Goal: Transaction & Acquisition: Download file/media

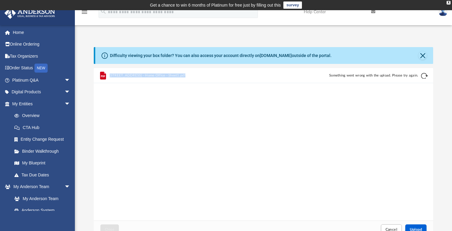
scroll to position [152, 340]
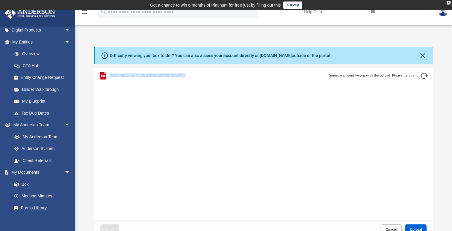
click at [171, 102] on div "4307 W Nassau St - Home Office - Sheet1.pdf Something went wrong with the uploa…" at bounding box center [264, 144] width 340 height 152
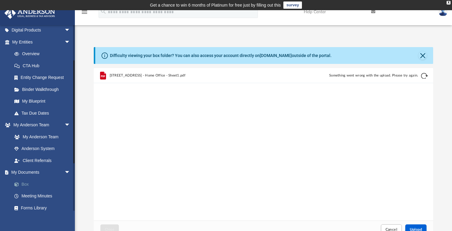
click at [31, 180] on link "Box" at bounding box center [43, 184] width 71 height 12
click at [22, 180] on link "Box" at bounding box center [43, 184] width 71 height 12
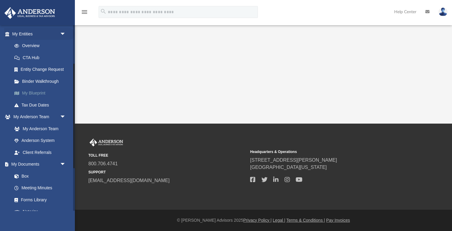
scroll to position [78, 0]
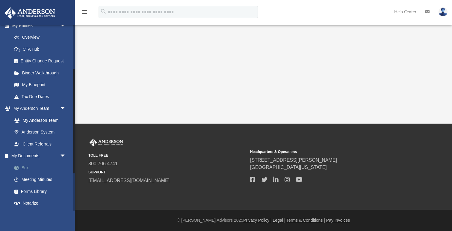
click at [27, 162] on link "Box" at bounding box center [41, 168] width 67 height 12
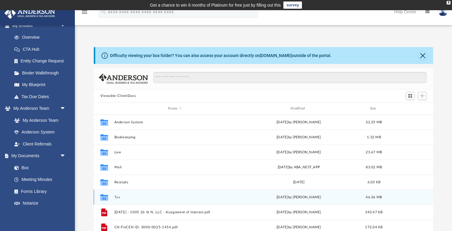
click at [117, 197] on button "Tax" at bounding box center [174, 197] width 121 height 4
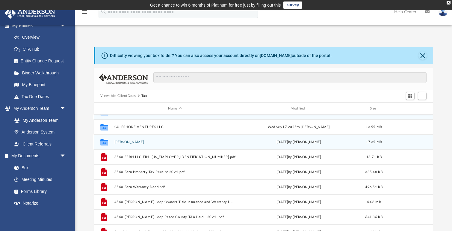
scroll to position [12, 0]
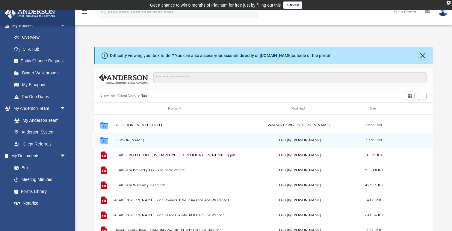
click at [120, 141] on button "[PERSON_NAME]" at bounding box center [174, 140] width 121 height 4
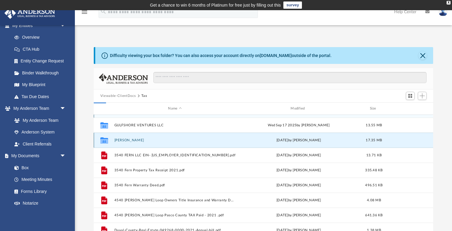
scroll to position [0, 0]
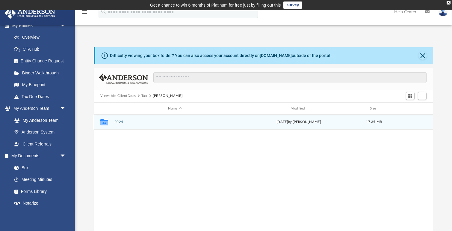
click at [119, 121] on button "2024" at bounding box center [174, 122] width 121 height 4
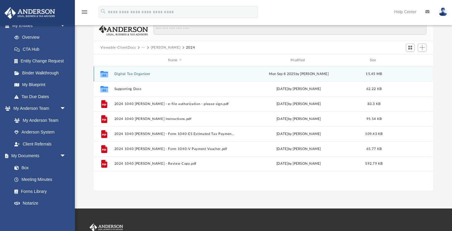
scroll to position [50, 0]
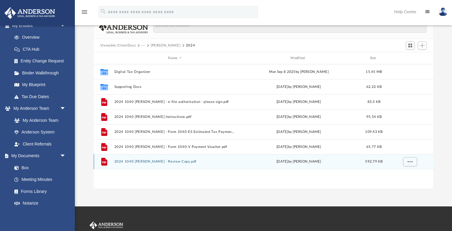
click at [125, 162] on button "2024 1040 [PERSON_NAME] - Review Copy.pdf" at bounding box center [174, 161] width 121 height 4
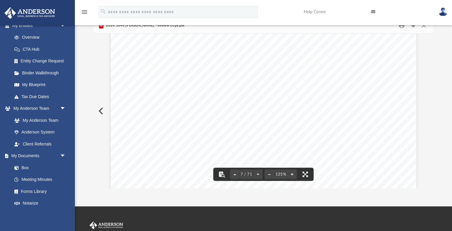
scroll to position [2475, 0]
click at [289, 120] on div "REVIEW COPY October 8, 2025 Cindy Ng 4307 W Nassau St Tampa, FL 33607 Dear Cind…" at bounding box center [264, 189] width 306 height 396
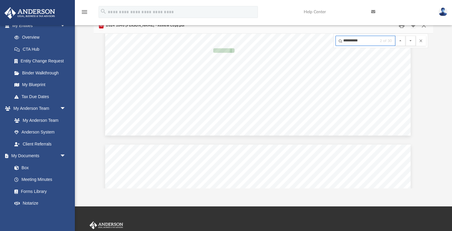
type input "**********"
click at [411, 40] on button "File preview" at bounding box center [411, 41] width 10 height 10
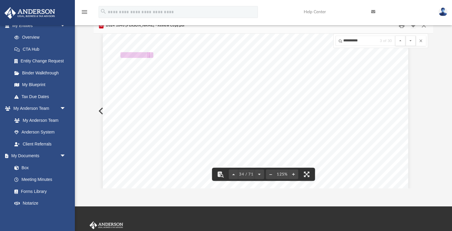
scroll to position [13262, 8]
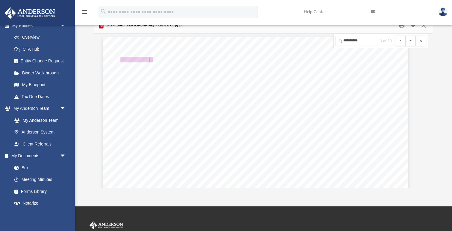
click at [411, 40] on button "File preview" at bounding box center [411, 41] width 10 height 10
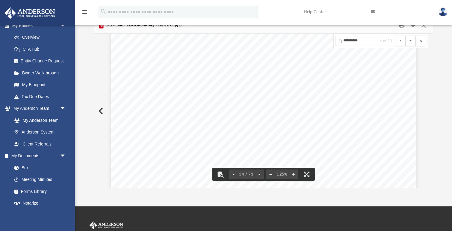
click at [411, 40] on button "File preview" at bounding box center [411, 41] width 10 height 10
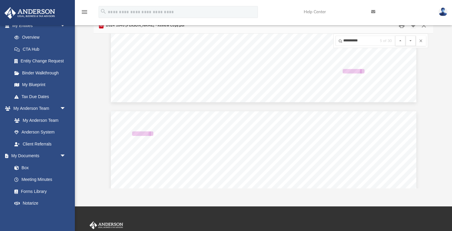
scroll to position [13593, 0]
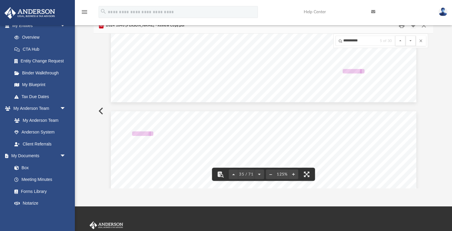
click at [411, 40] on button "File preview" at bounding box center [411, 41] width 10 height 10
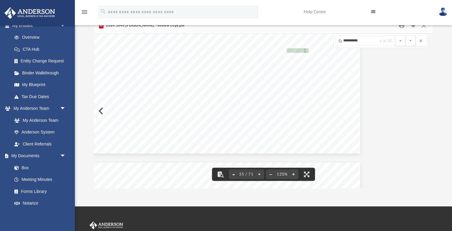
click at [411, 40] on button "File preview" at bounding box center [411, 41] width 10 height 10
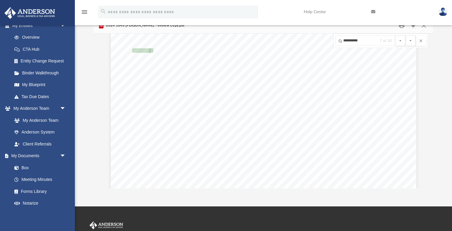
click at [411, 40] on button "File preview" at bounding box center [411, 41] width 10 height 10
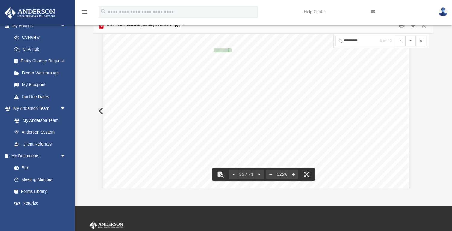
click at [411, 40] on button "File preview" at bounding box center [411, 41] width 10 height 10
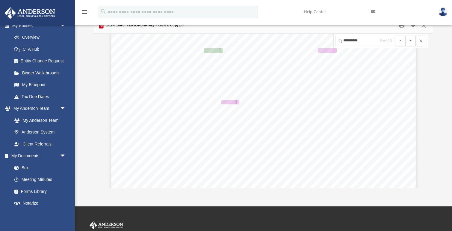
click at [411, 40] on button "File preview" at bounding box center [411, 41] width 10 height 10
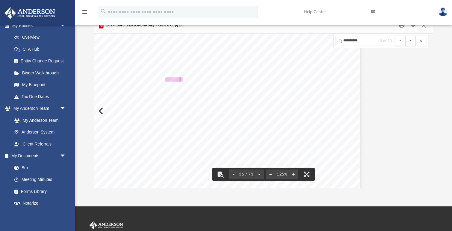
click at [411, 40] on button "File preview" at bounding box center [411, 41] width 10 height 10
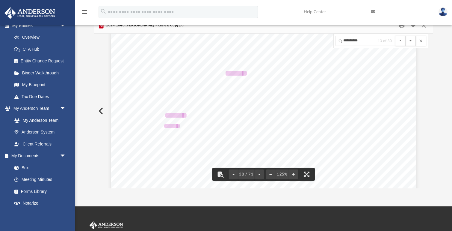
scroll to position [14901, 0]
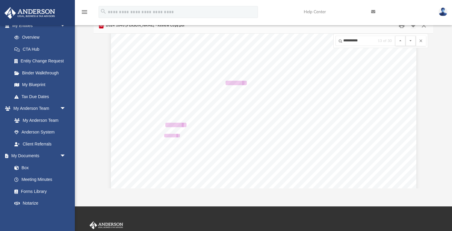
click at [411, 40] on button "File preview" at bounding box center [411, 41] width 10 height 10
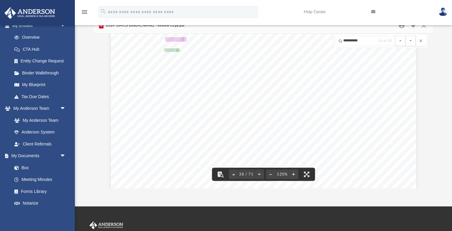
click at [411, 40] on button "File preview" at bounding box center [411, 41] width 10 height 10
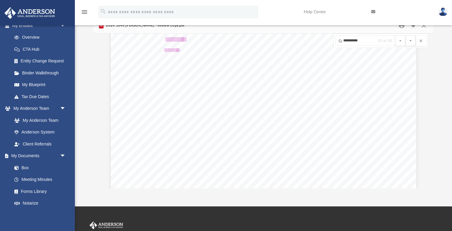
scroll to position [14926, 12]
click at [411, 40] on button "File preview" at bounding box center [411, 41] width 10 height 10
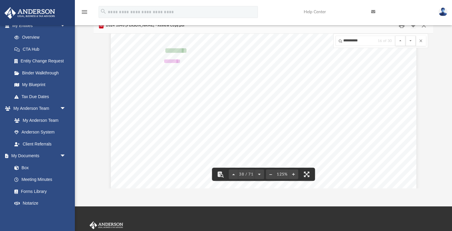
click at [411, 40] on button "File preview" at bounding box center [411, 41] width 10 height 10
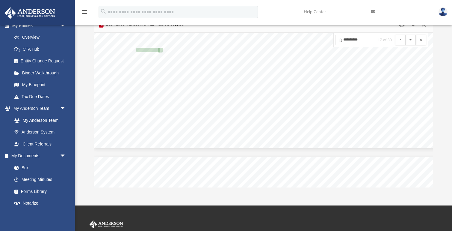
scroll to position [15884, 0]
click at [411, 40] on button "File preview" at bounding box center [411, 40] width 10 height 10
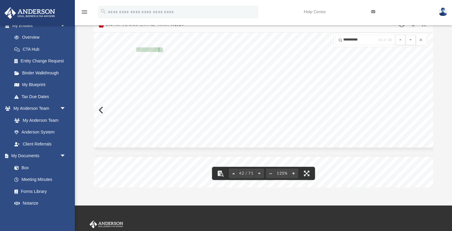
click at [411, 40] on button "File preview" at bounding box center [411, 40] width 10 height 10
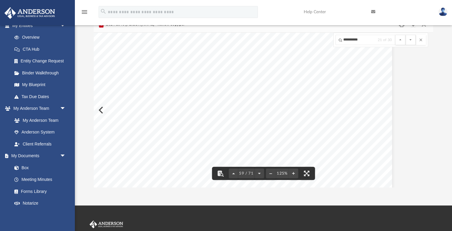
scroll to position [22549, 24]
click at [422, 42] on button "File preview" at bounding box center [421, 40] width 10 height 10
click at [411, 40] on button "File preview" at bounding box center [411, 40] width 10 height 10
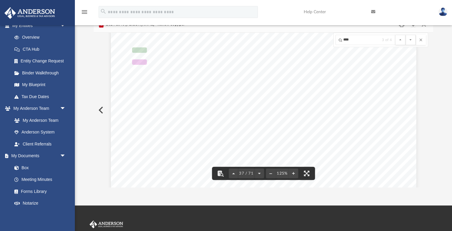
click at [411, 40] on button "File preview" at bounding box center [411, 40] width 10 height 10
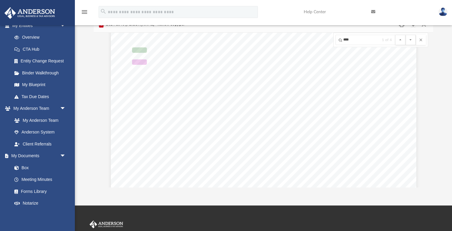
click at [411, 40] on button "File preview" at bounding box center [411, 40] width 10 height 10
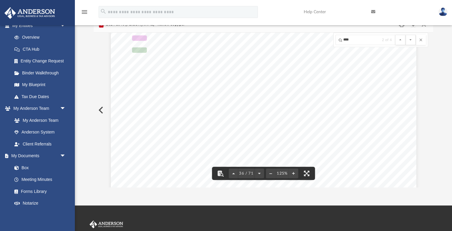
click at [411, 40] on button "File preview" at bounding box center [411, 40] width 10 height 10
click at [378, 41] on input "****" at bounding box center [366, 40] width 60 height 10
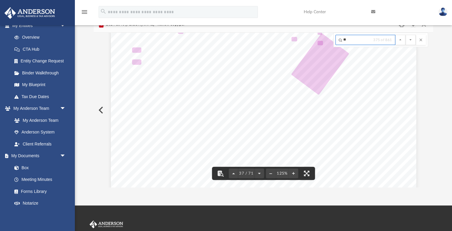
type input "*"
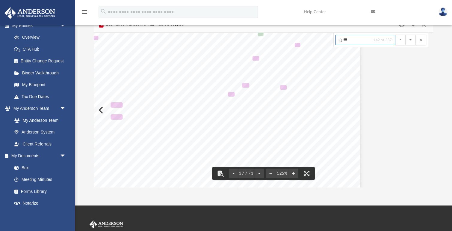
scroll to position [14528, 56]
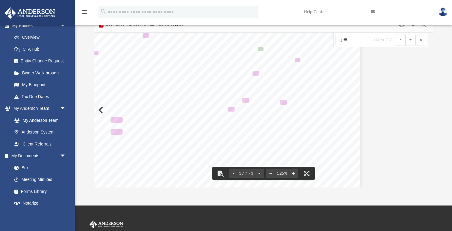
click at [411, 40] on button "File preview" at bounding box center [411, 40] width 10 height 10
click at [375, 40] on span "143 of 237" at bounding box center [382, 40] width 19 height 4
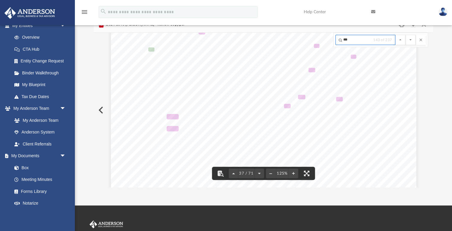
click at [357, 44] on input "***" at bounding box center [366, 40] width 60 height 10
type input "**********"
click at [411, 40] on button "File preview" at bounding box center [411, 40] width 10 height 10
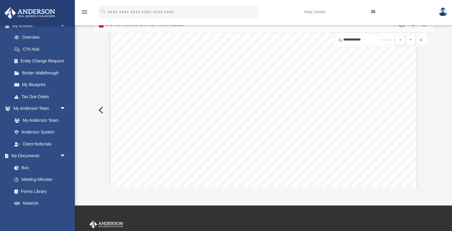
scroll to position [10154, 0]
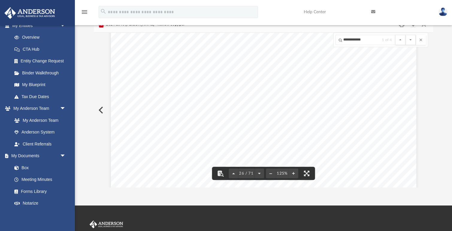
click at [411, 40] on button "File preview" at bounding box center [411, 40] width 10 height 10
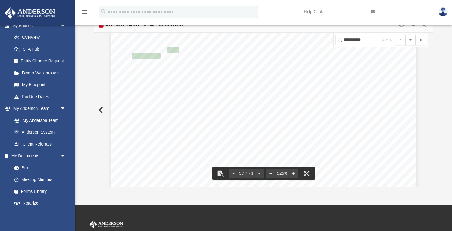
click at [411, 40] on button "File preview" at bounding box center [411, 40] width 10 height 10
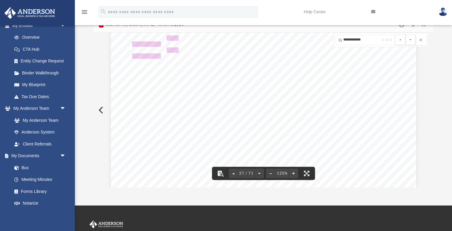
scroll to position [14610, 0]
click at [411, 40] on button "File preview" at bounding box center [411, 40] width 10 height 10
click at [423, 41] on button "File preview" at bounding box center [421, 40] width 10 height 10
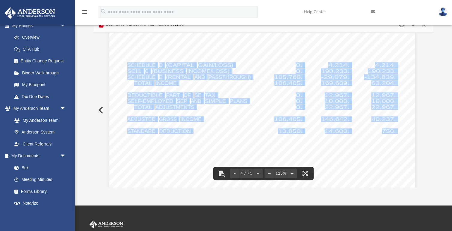
drag, startPoint x: 128, startPoint y: 65, endPoint x: 327, endPoint y: 67, distance: 198.7
click at [327, 67] on div "426301 04-01-24 Tax Year Tax Year 2024 Increase (Decrease) Description 2023 Nam…" at bounding box center [262, 176] width 306 height 396
click at [201, 66] on span "GAIN/LOSS)" at bounding box center [215, 65] width 35 height 5
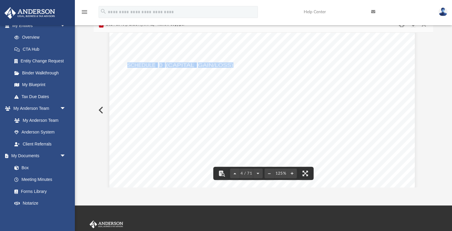
drag, startPoint x: 127, startPoint y: 64, endPoint x: 233, endPoint y: 63, distance: 105.2
click at [233, 63] on div "426301 04-01-24 Tax Year Tax Year 2024 Increase (Decrease) Description 2023 Nam…" at bounding box center [262, 176] width 306 height 396
drag, startPoint x: 329, startPoint y: 65, endPoint x: 346, endPoint y: 65, distance: 17.1
click at [346, 65] on span "4,214." at bounding box center [338, 65] width 21 height 5
click at [324, 72] on span "190,233." at bounding box center [335, 71] width 28 height 5
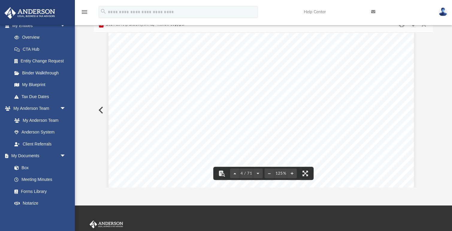
scroll to position [1365, 2]
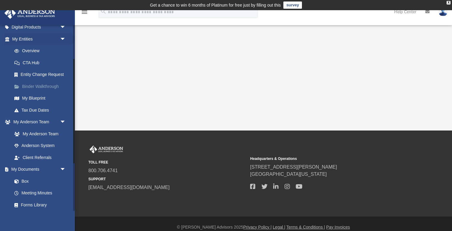
scroll to position [75, 0]
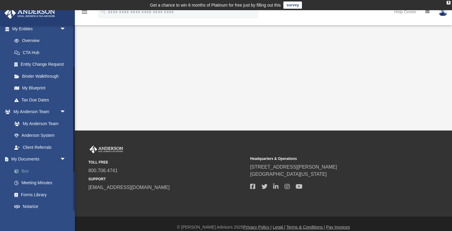
click at [24, 171] on link "Box" at bounding box center [41, 171] width 67 height 12
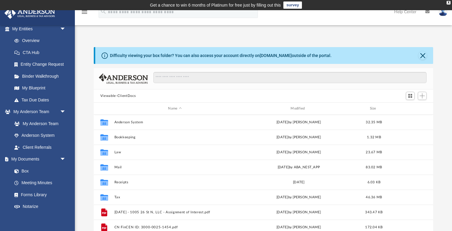
scroll to position [0, 0]
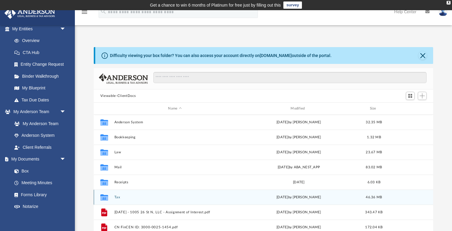
click at [117, 197] on button "Tax" at bounding box center [174, 197] width 121 height 4
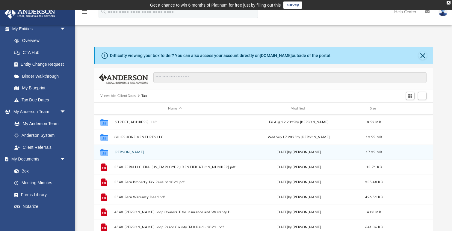
click at [123, 153] on button "[PERSON_NAME]" at bounding box center [174, 152] width 121 height 4
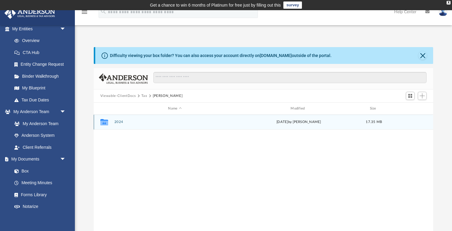
click at [114, 123] on div "Collaborated Folder 2024 [DATE] by [PERSON_NAME] 17.35 MB" at bounding box center [264, 121] width 340 height 15
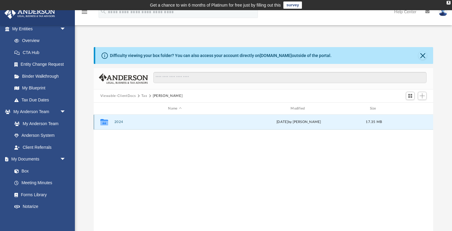
click at [119, 121] on button "2024" at bounding box center [174, 122] width 121 height 4
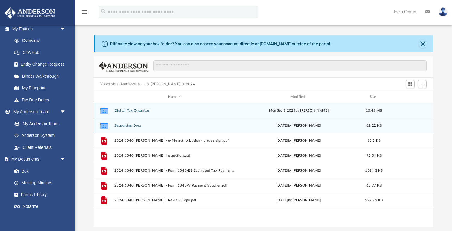
scroll to position [8, 0]
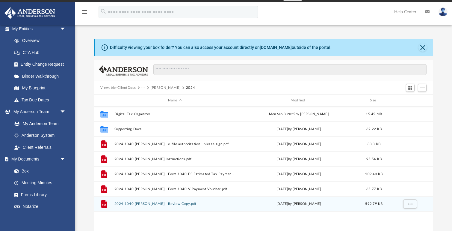
click at [134, 204] on button "2024 1040 [PERSON_NAME] - Review Copy.pdf" at bounding box center [174, 204] width 121 height 4
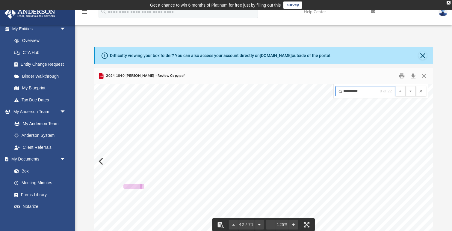
scroll to position [16339, 0]
type input "**********"
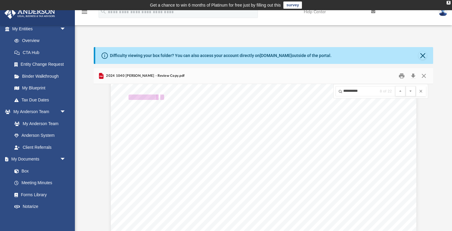
click at [334, 161] on span "40,966." at bounding box center [338, 163] width 25 height 5
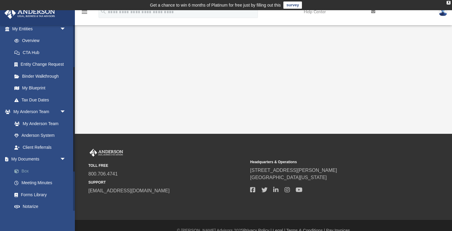
click at [29, 171] on link "Box" at bounding box center [41, 171] width 67 height 12
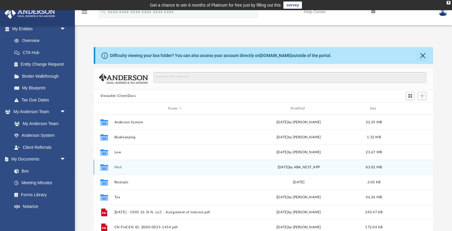
scroll to position [136, 340]
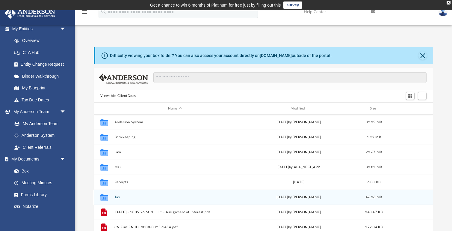
click at [112, 197] on div "Collaborated Folder Tax [DATE] by [PERSON_NAME] 46.36 MB" at bounding box center [264, 196] width 340 height 15
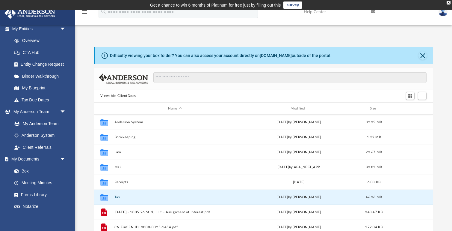
click at [115, 197] on button "Tax" at bounding box center [174, 197] width 121 height 4
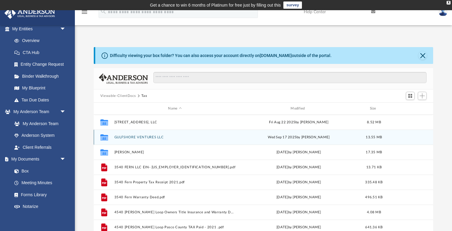
click at [132, 139] on div "Collaborated Folder GULFSHORE VENTURES LLC [DATE] by [PERSON_NAME] 13.55 MB" at bounding box center [264, 136] width 340 height 15
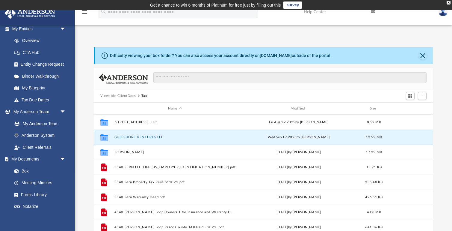
click at [132, 135] on button "GULFSHORE VENTURES LLC" at bounding box center [174, 137] width 121 height 4
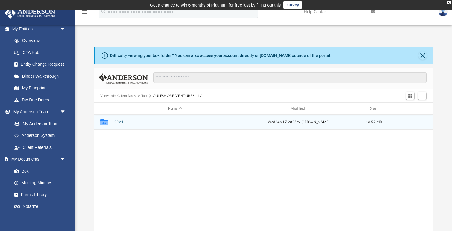
click at [121, 121] on button "2024" at bounding box center [174, 122] width 121 height 4
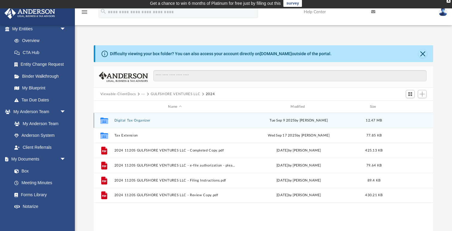
scroll to position [2, 0]
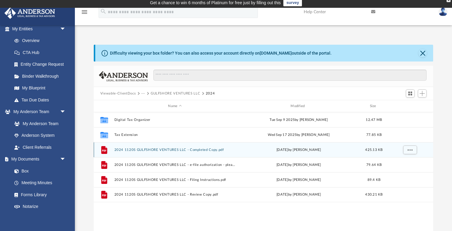
click at [131, 150] on button "2024 1120S GULFSHORE VENTURES LLC - Completed Copy.pdf" at bounding box center [174, 150] width 121 height 4
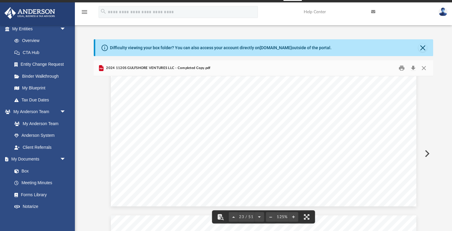
scroll to position [9192, 0]
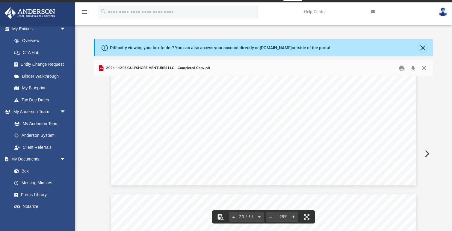
drag, startPoint x: 432, startPoint y: 148, endPoint x: 434, endPoint y: 66, distance: 82.2
click at [434, 66] on div "Difficulty viewing your box folder? You can also access your account directly o…" at bounding box center [263, 135] width 377 height 192
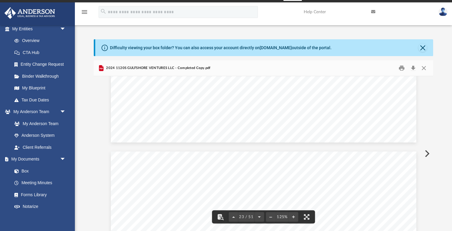
scroll to position [8828, 0]
drag, startPoint x: 431, startPoint y: 146, endPoint x: 426, endPoint y: 110, distance: 36.5
click at [426, 110] on div "Date amortization begins Amortization period or percentage Basis for depreciati…" at bounding box center [264, 153] width 340 height 155
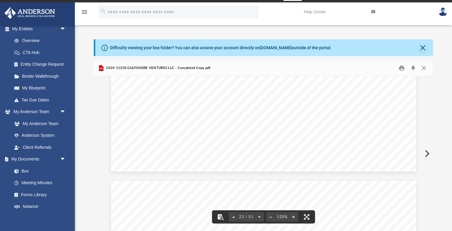
scroll to position [8801, 0]
drag, startPoint x: 431, startPoint y: 147, endPoint x: 430, endPoint y: 94, distance: 53.4
click at [430, 94] on div "Date amortization begins Amortization period or percentage Basis for depreciati…" at bounding box center [264, 153] width 340 height 155
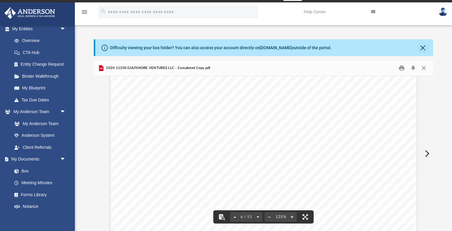
scroll to position [2062, 0]
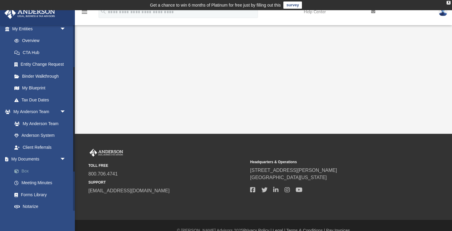
click at [30, 168] on link "Box" at bounding box center [41, 171] width 67 height 12
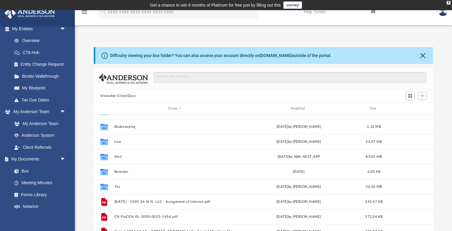
scroll to position [10, 0]
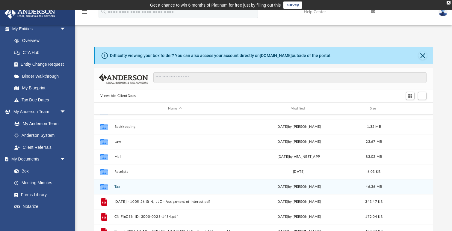
click at [116, 187] on button "Tax" at bounding box center [174, 187] width 121 height 4
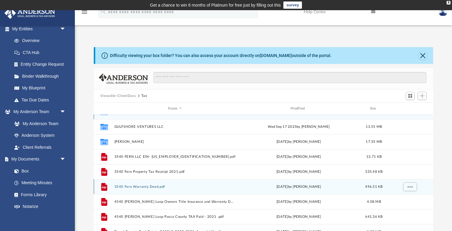
scroll to position [0, 0]
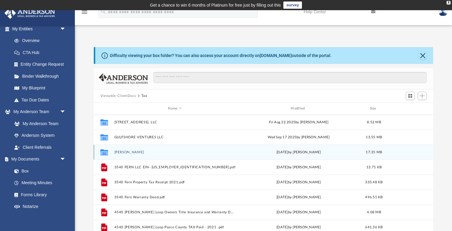
click at [126, 147] on div "Collaborated [PERSON_NAME] [DATE] by [PERSON_NAME] 17.35 MB" at bounding box center [264, 151] width 340 height 15
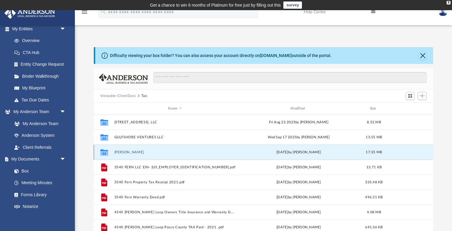
click at [126, 151] on button "[PERSON_NAME]" at bounding box center [174, 152] width 121 height 4
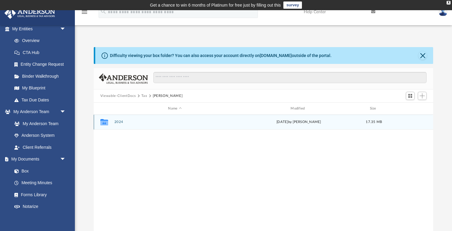
click at [120, 123] on button "2024" at bounding box center [174, 122] width 121 height 4
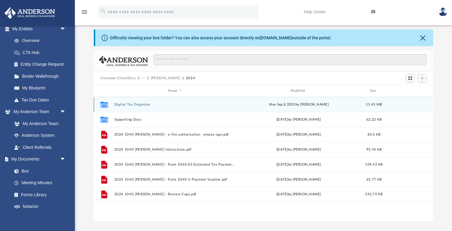
scroll to position [23, 0]
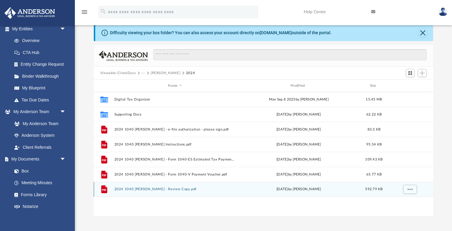
click at [124, 189] on button "2024 1040 [PERSON_NAME] - Review Copy.pdf" at bounding box center [174, 189] width 121 height 4
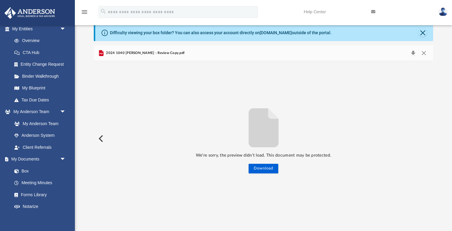
click at [152, 54] on span "2024 1040 [PERSON_NAME] - Review Copy.pdf" at bounding box center [145, 52] width 80 height 5
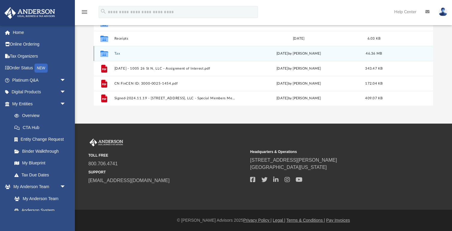
scroll to position [133, 0]
click at [117, 54] on button "Tax" at bounding box center [174, 54] width 121 height 4
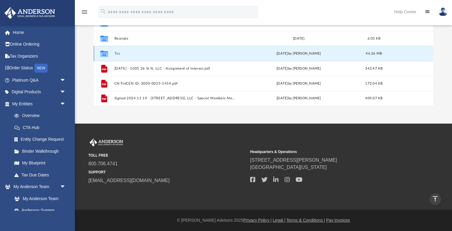
click at [117, 54] on button "Tax" at bounding box center [174, 54] width 121 height 4
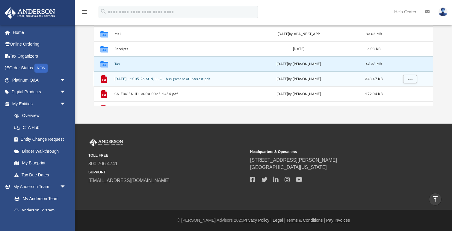
scroll to position [6, 0]
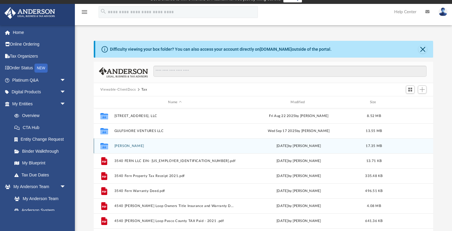
click at [123, 144] on button "[PERSON_NAME]" at bounding box center [174, 146] width 121 height 4
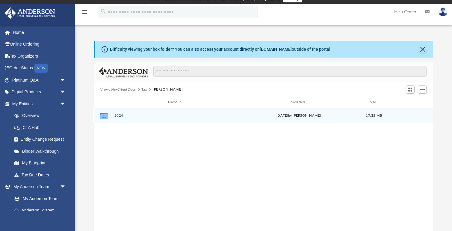
click at [108, 116] on icon "grid" at bounding box center [104, 116] width 8 height 5
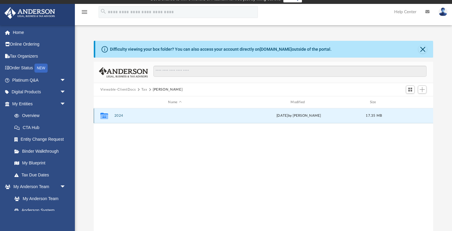
click at [112, 115] on div "Collaborated Folder 2024 [DATE] by [PERSON_NAME] 17.35 MB" at bounding box center [264, 115] width 340 height 15
click at [117, 115] on button "2024" at bounding box center [174, 116] width 121 height 4
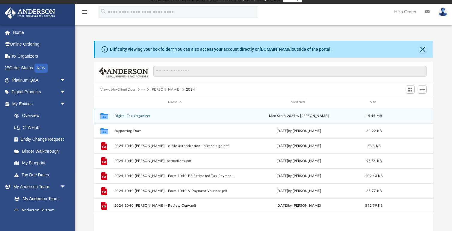
scroll to position [13, 0]
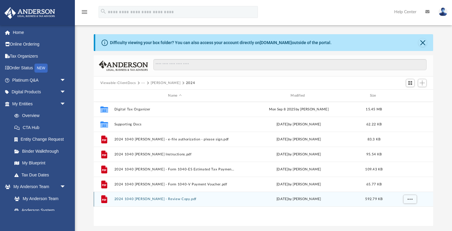
click at [128, 199] on button "2024 1040 [PERSON_NAME] - Review Copy.pdf" at bounding box center [174, 199] width 121 height 4
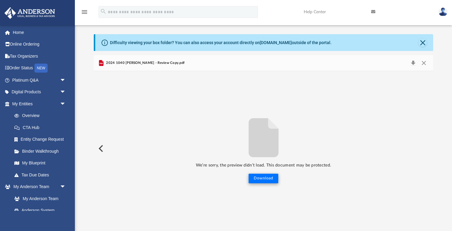
click at [268, 177] on button "Download" at bounding box center [264, 179] width 30 height 10
